Goal: Information Seeking & Learning: Learn about a topic

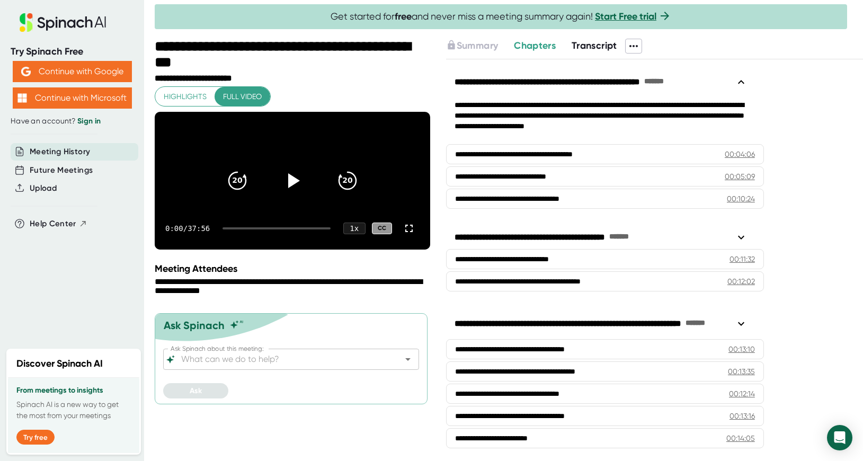
click at [602, 44] on span "Transcript" at bounding box center [595, 46] width 46 height 12
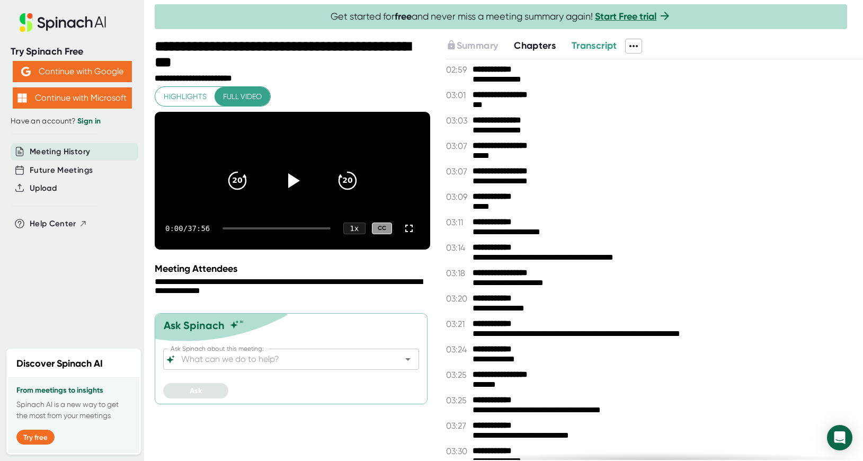
click at [638, 47] on icon at bounding box center [634, 46] width 8 height 2
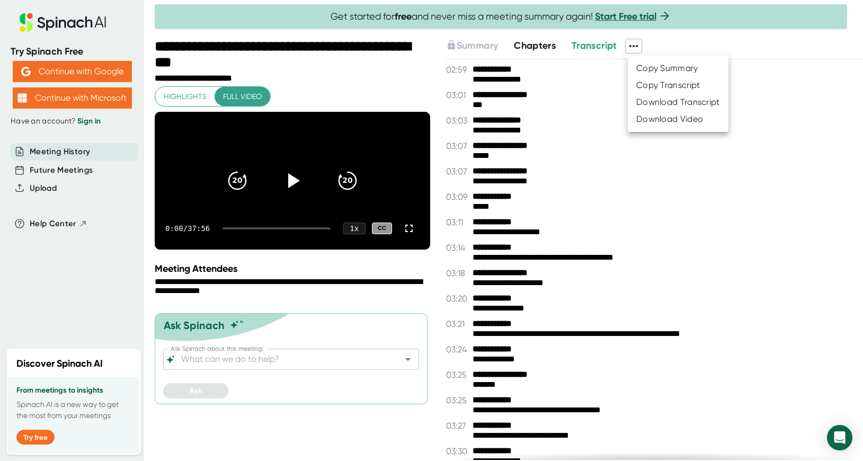
click at [657, 64] on div "Copy Summary" at bounding box center [668, 68] width 62 height 11
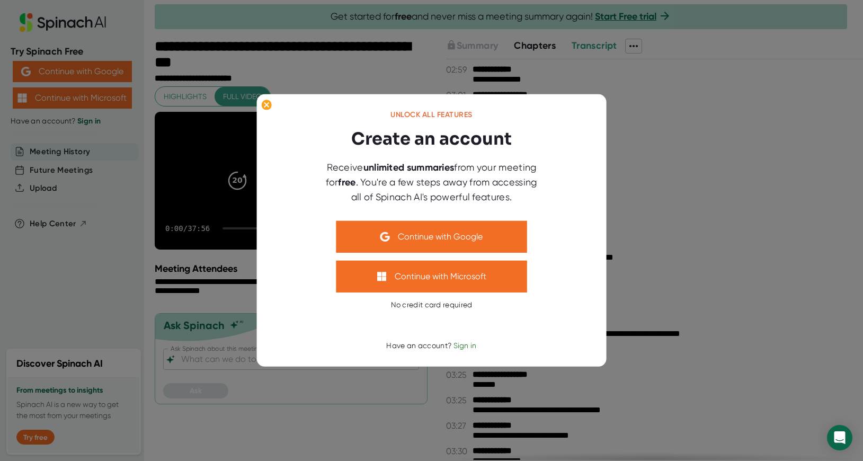
click at [654, 216] on div at bounding box center [431, 230] width 863 height 461
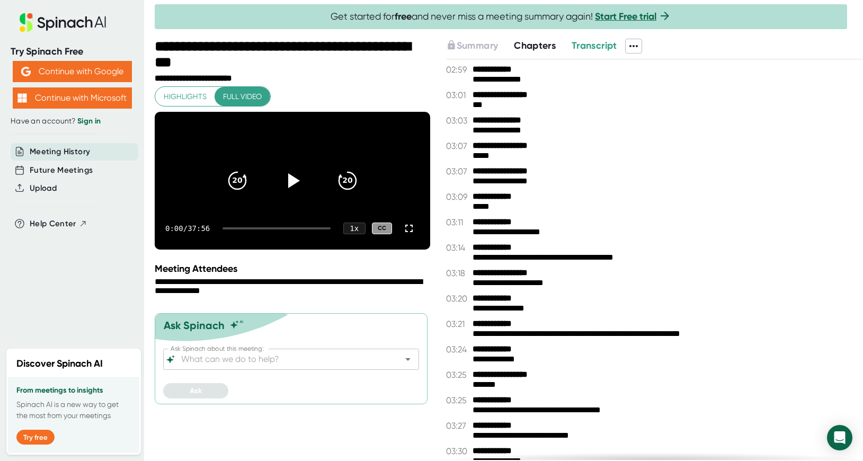
click at [534, 47] on span "Chapters" at bounding box center [535, 46] width 42 height 12
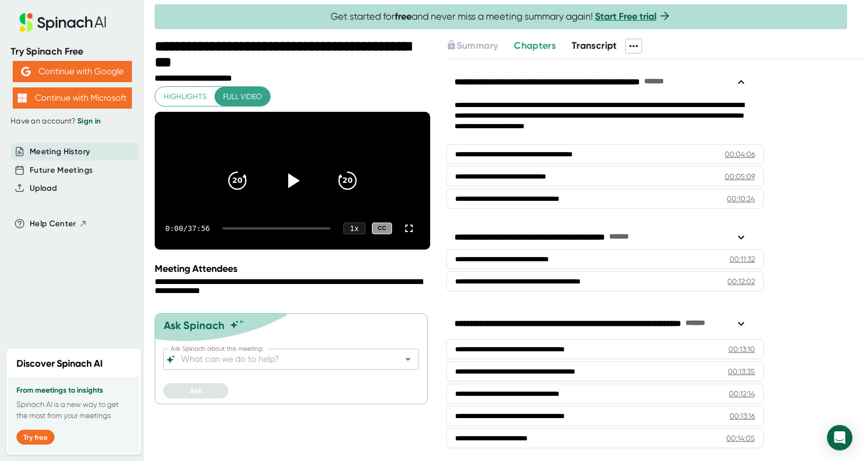
click at [635, 49] on icon at bounding box center [634, 46] width 13 height 13
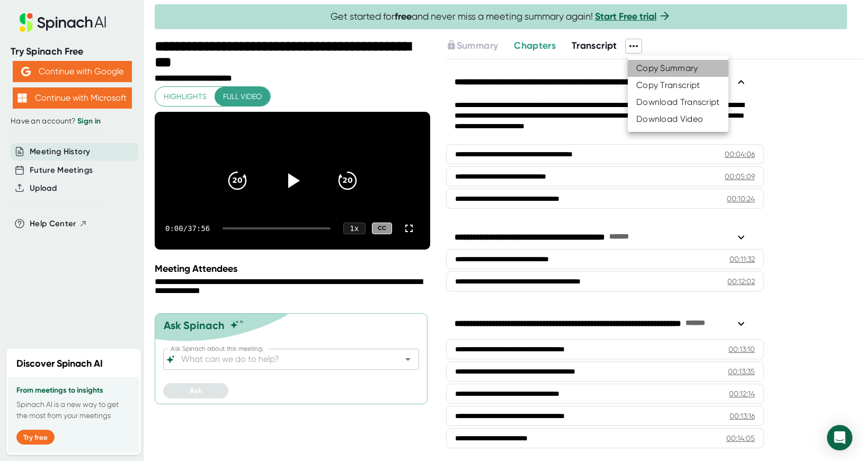
click at [660, 67] on div "Copy Summary" at bounding box center [668, 68] width 62 height 11
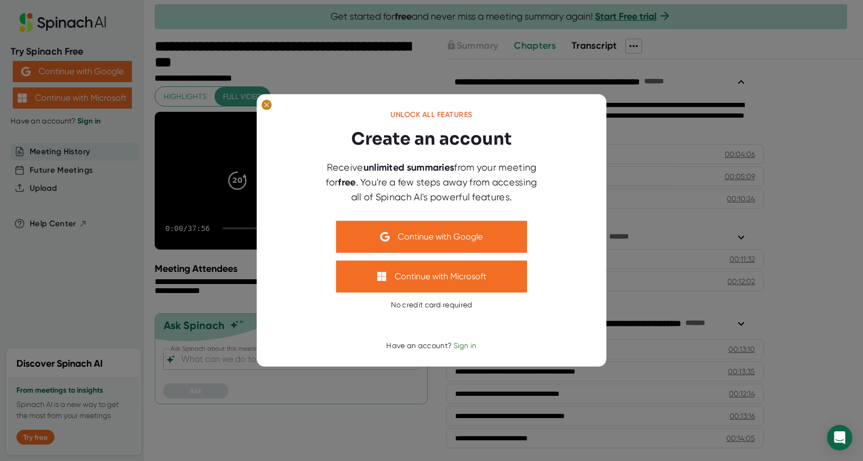
click at [266, 104] on icon at bounding box center [266, 104] width 5 height 5
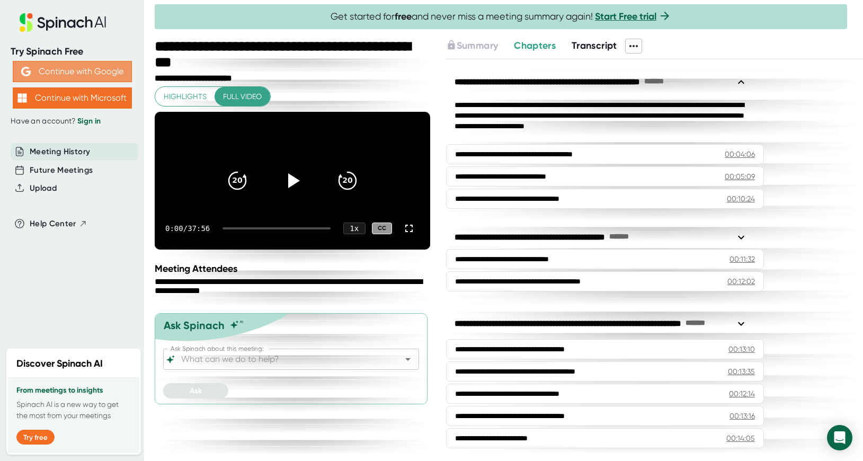
click at [74, 66] on button "Continue with Google" at bounding box center [72, 71] width 119 height 21
